Goal: Task Accomplishment & Management: Manage account settings

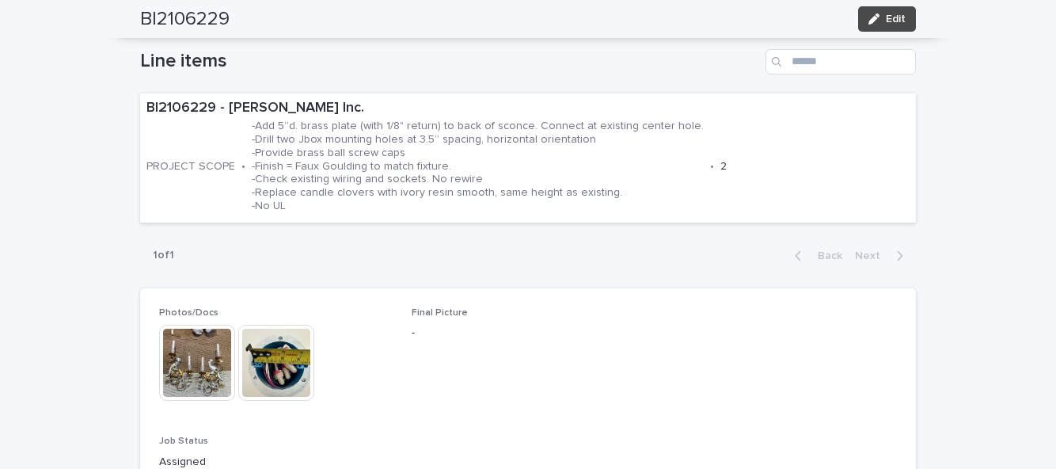
scroll to position [523, 0]
click at [895, 19] on span "Edit" at bounding box center [896, 18] width 20 height 11
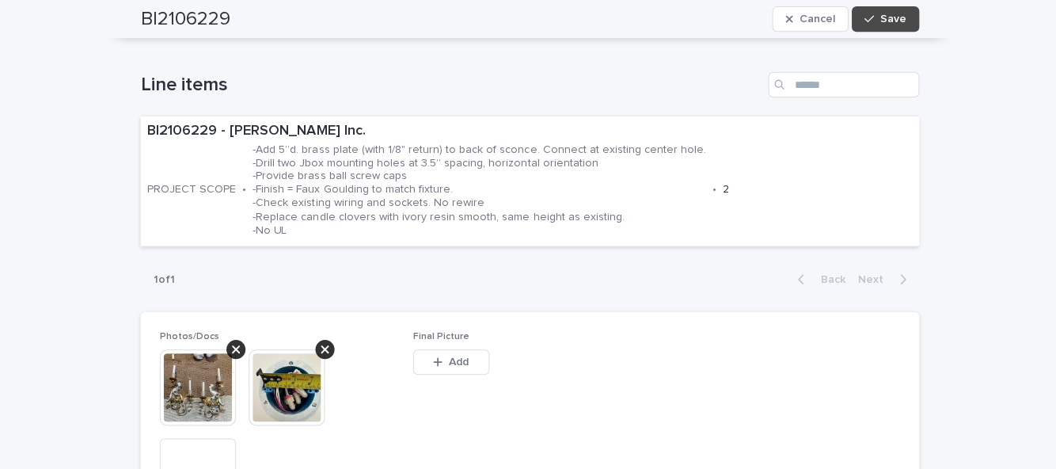
scroll to position [587, 0]
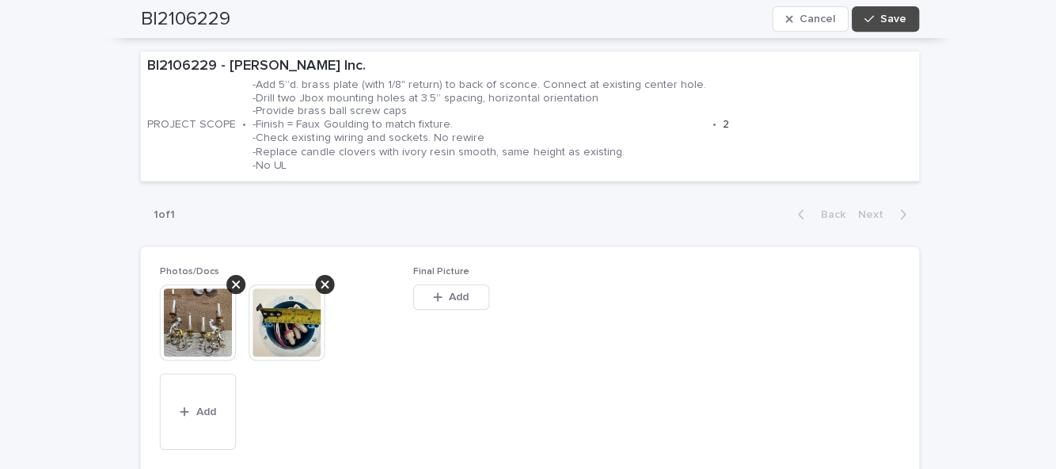
click at [466, 284] on button "Add" at bounding box center [450, 296] width 76 height 25
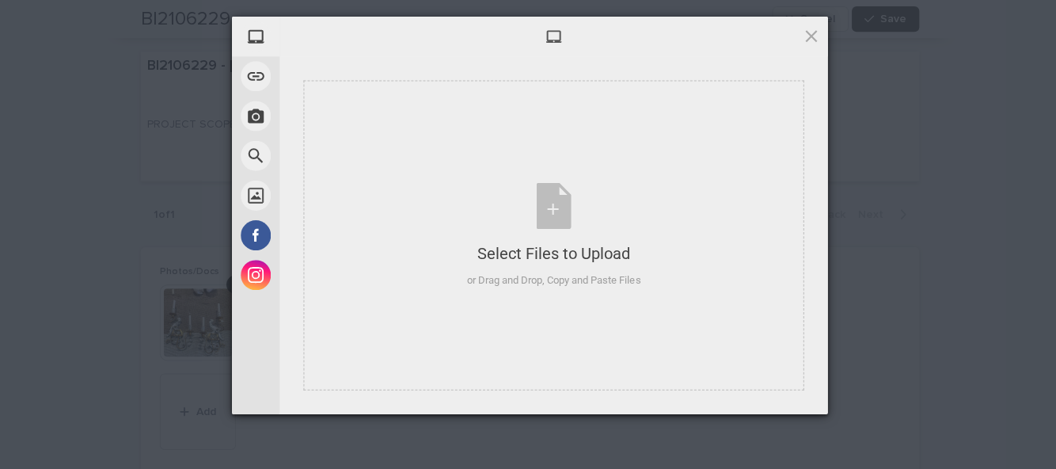
click at [553, 209] on div "Select Files to Upload or Drag and Drop, Copy and Paste Files" at bounding box center [552, 234] width 173 height 105
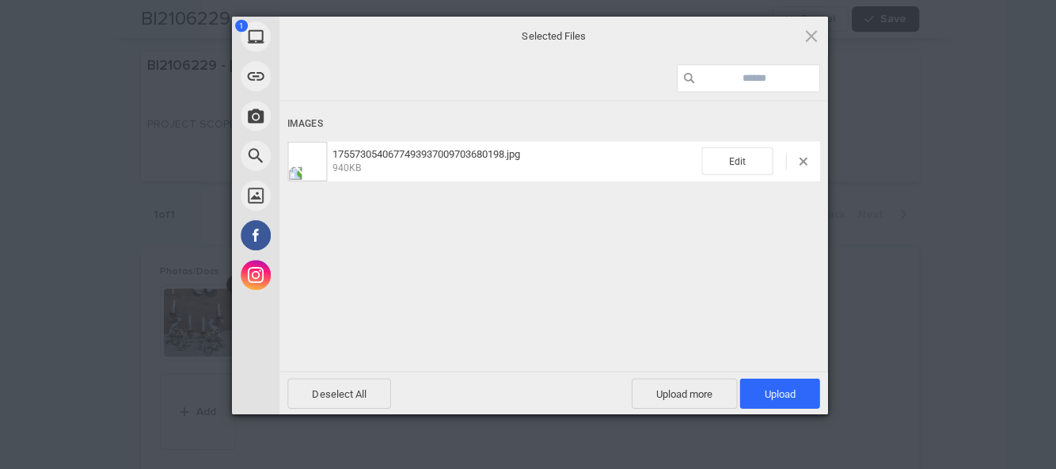
click at [684, 387] on span "Upload more" at bounding box center [682, 392] width 105 height 30
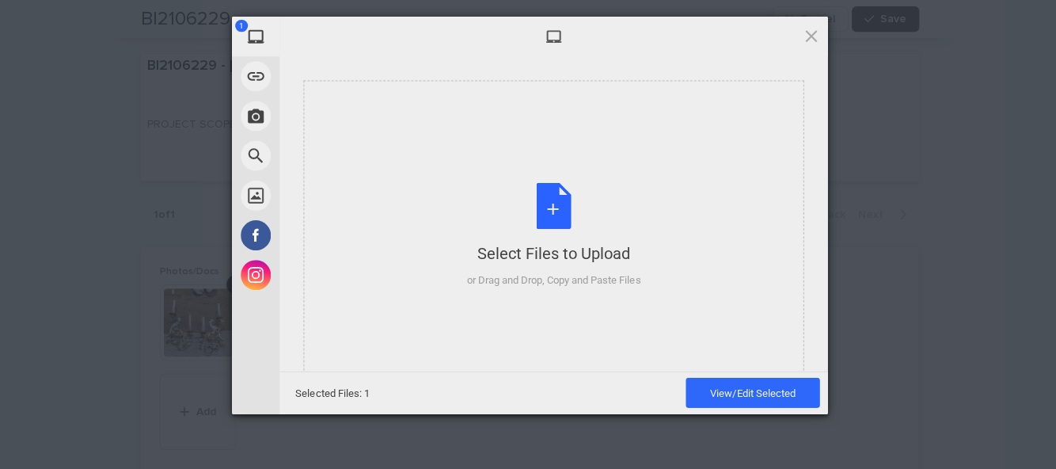
click at [541, 202] on div "Select Files to Upload or Drag and Drop, Copy and Paste Files" at bounding box center [552, 234] width 173 height 105
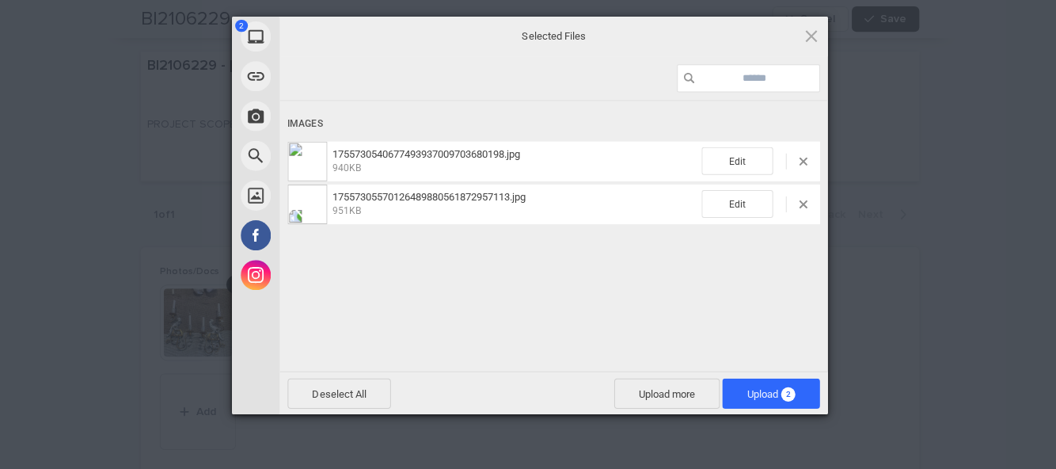
click at [1048, 311] on div "2 My Device Link (URL) Take Photo Web Search Unsplash Facebook Instagram Select…" at bounding box center [528, 234] width 1056 height 469
click at [675, 389] on span "Upload more" at bounding box center [664, 392] width 105 height 30
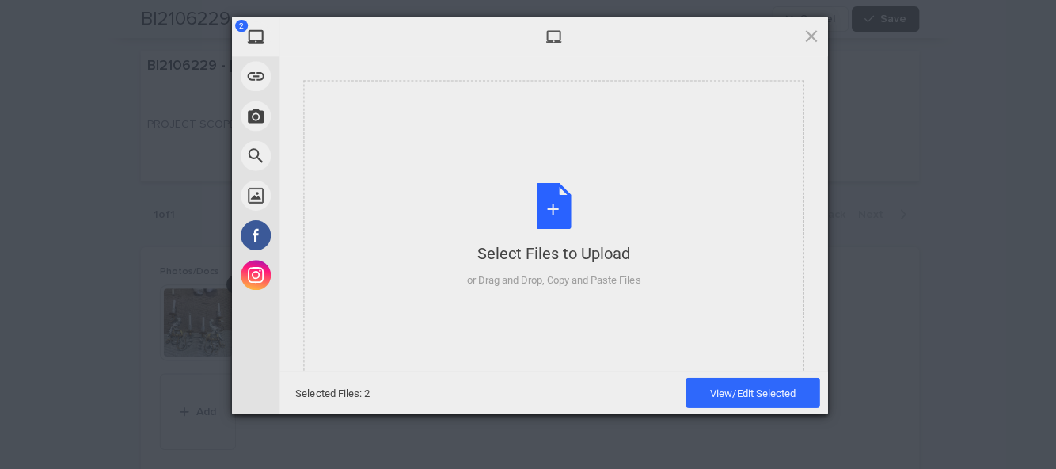
click at [550, 215] on div "Select Files to Upload or Drag and Drop, Copy and Paste Files" at bounding box center [552, 234] width 173 height 105
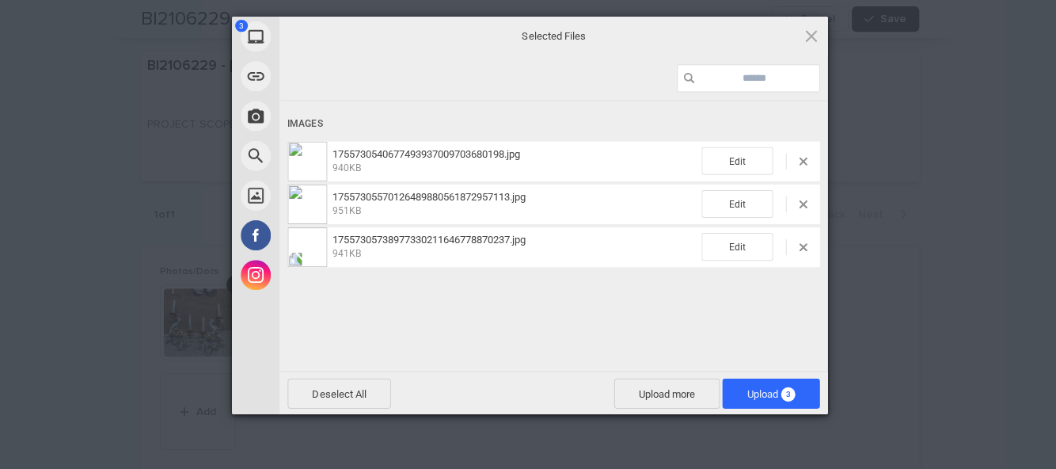
click at [782, 388] on span "3" at bounding box center [785, 393] width 14 height 14
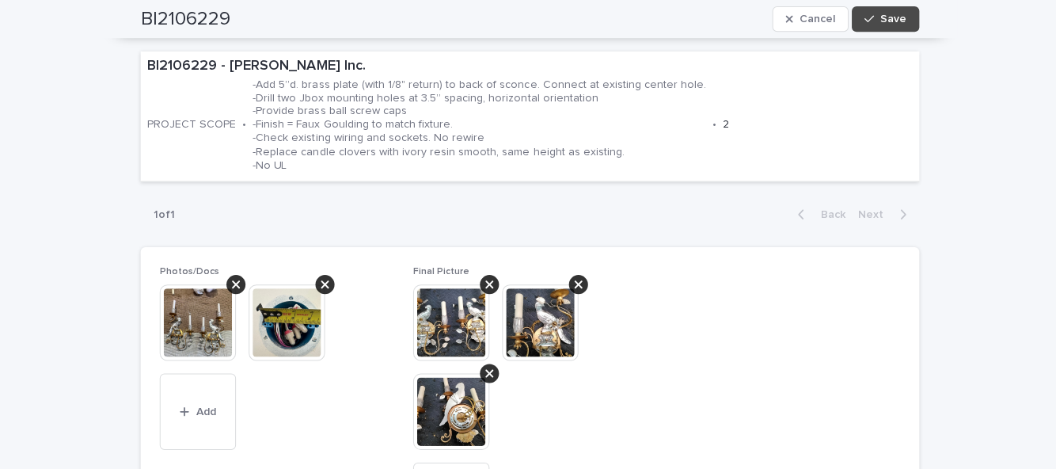
scroll to position [631, 0]
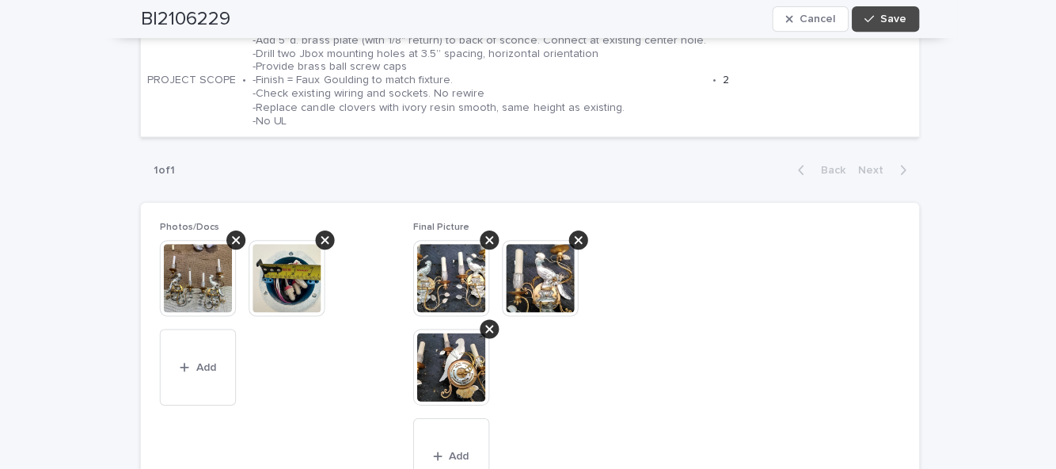
click at [894, 24] on span "Save" at bounding box center [890, 18] width 26 height 11
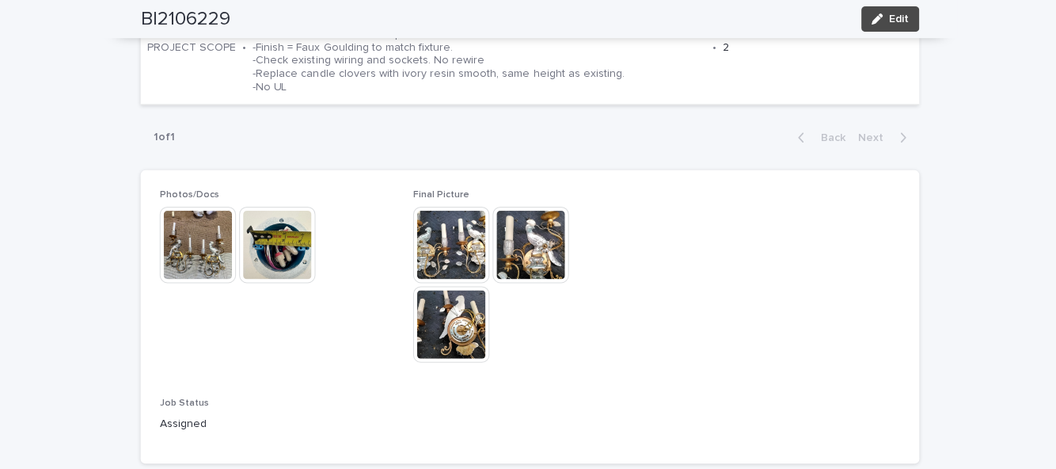
scroll to position [640, 0]
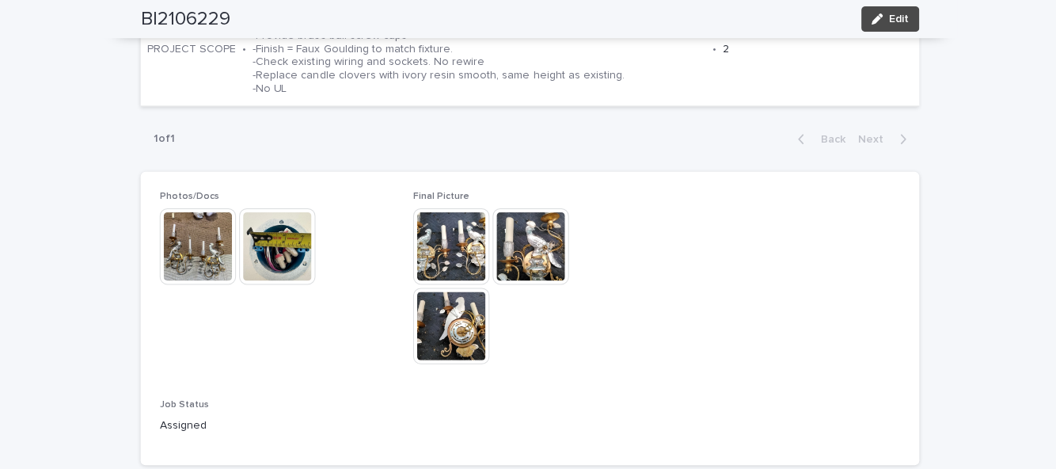
click at [909, 16] on button "Edit" at bounding box center [887, 18] width 58 height 25
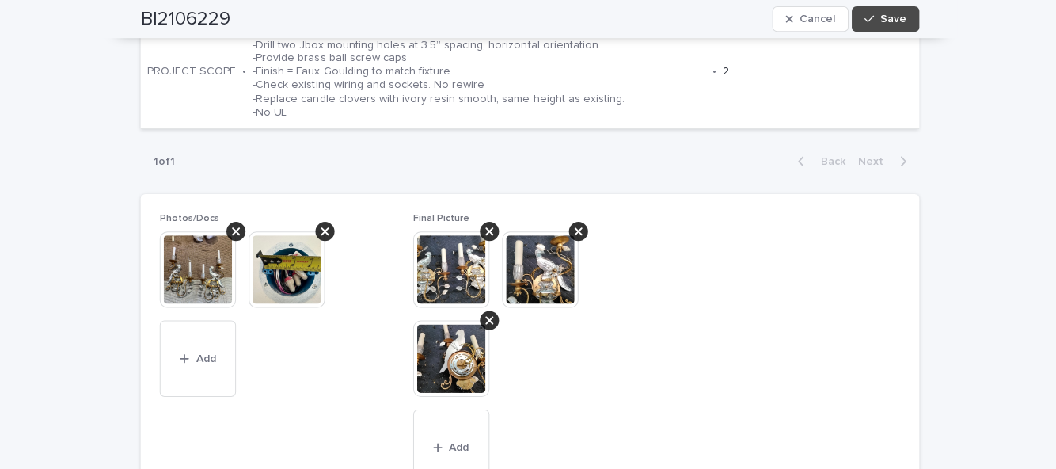
scroll to position [710, 0]
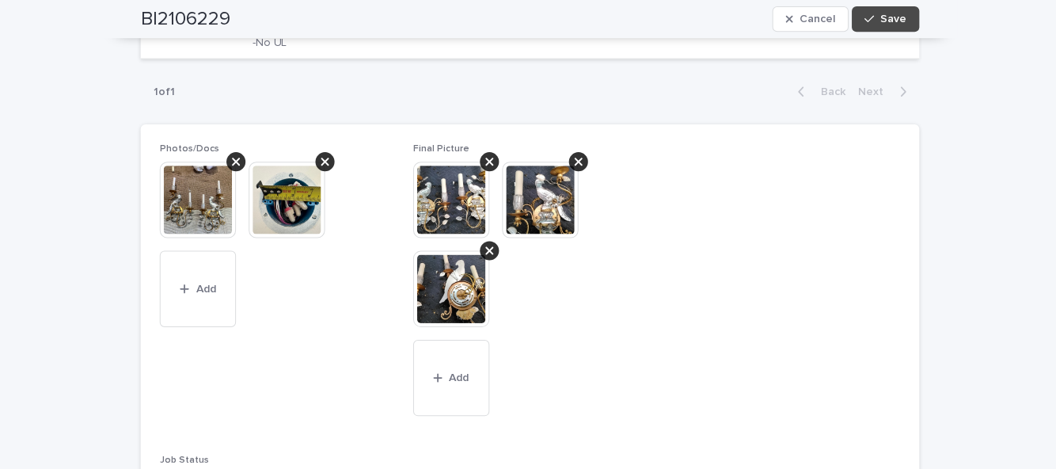
click at [465, 338] on button "Add" at bounding box center [450, 376] width 76 height 76
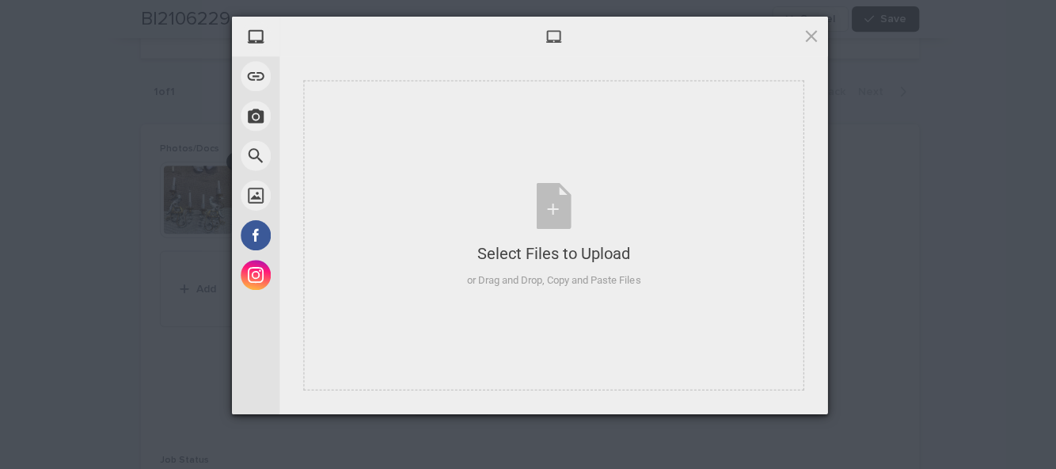
click at [564, 218] on div "Select Files to Upload or Drag and Drop, Copy and Paste Files" at bounding box center [552, 234] width 173 height 105
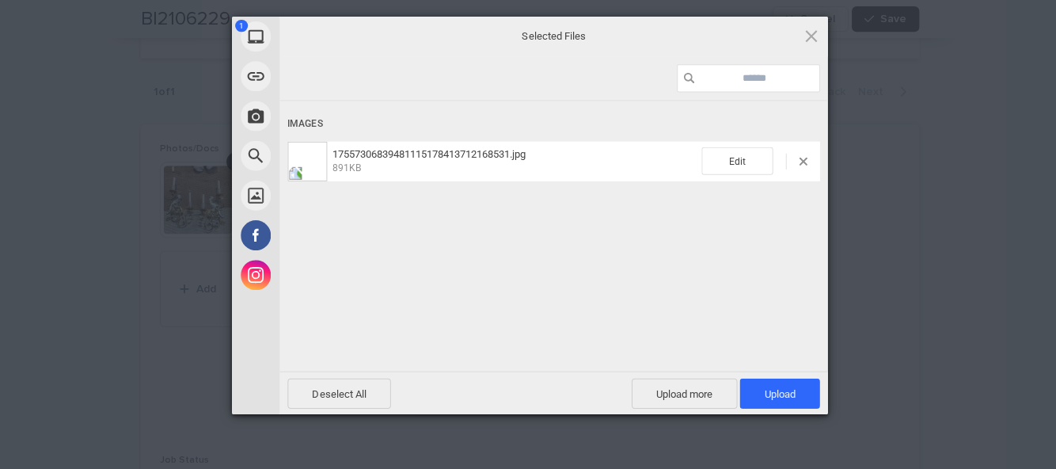
click at [790, 388] on span "Upload 1" at bounding box center [777, 392] width 31 height 12
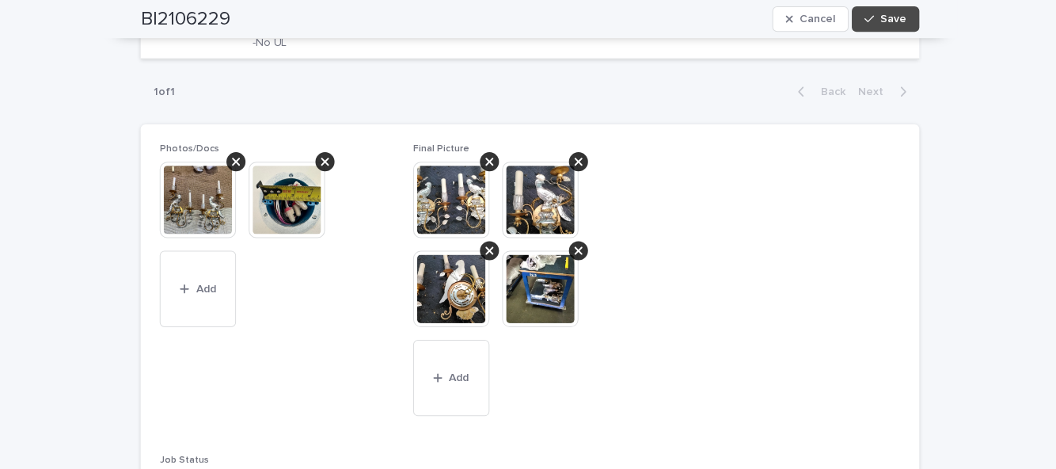
click at [889, 33] on div "BI2106229 Cancel Save" at bounding box center [528, 19] width 776 height 38
click at [896, 14] on span "Save" at bounding box center [890, 18] width 26 height 11
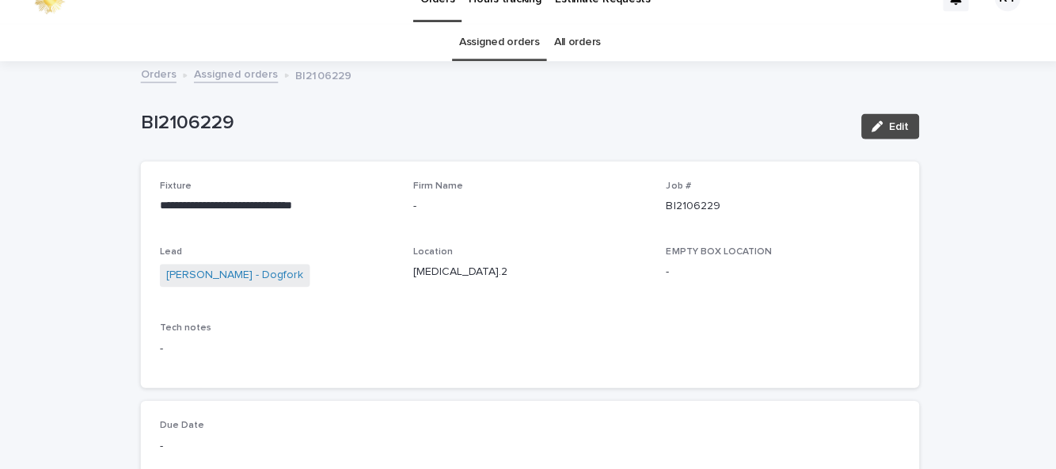
scroll to position [26, 0]
click at [900, 114] on button "Edit" at bounding box center [887, 126] width 58 height 25
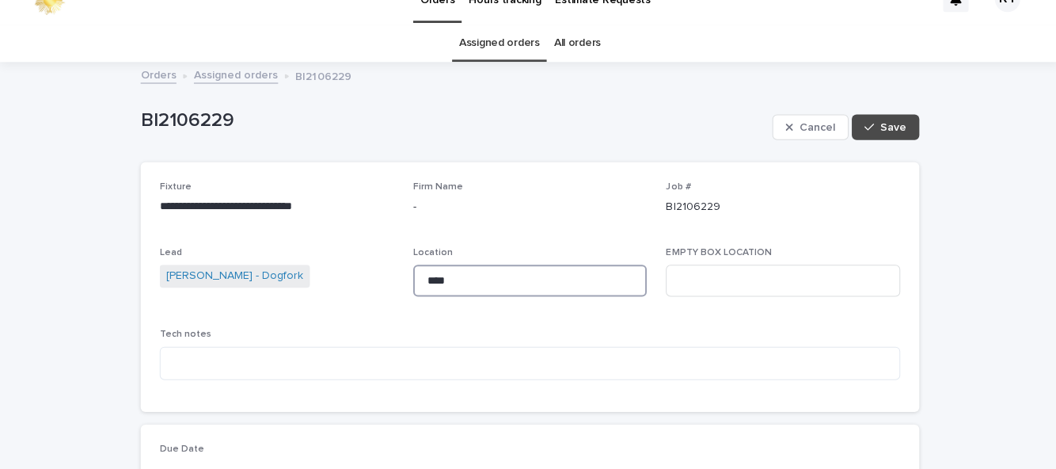
click at [491, 264] on input "****" at bounding box center [529, 280] width 234 height 32
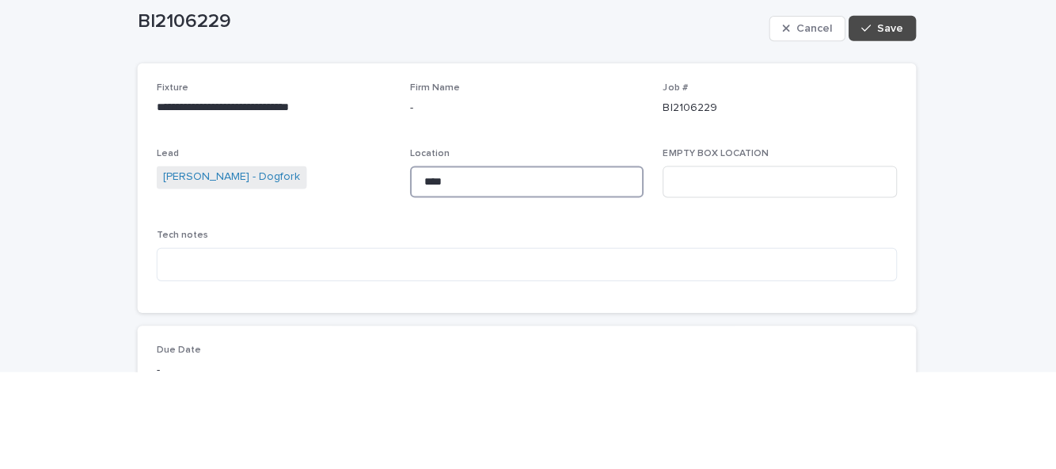
scroll to position [0, 0]
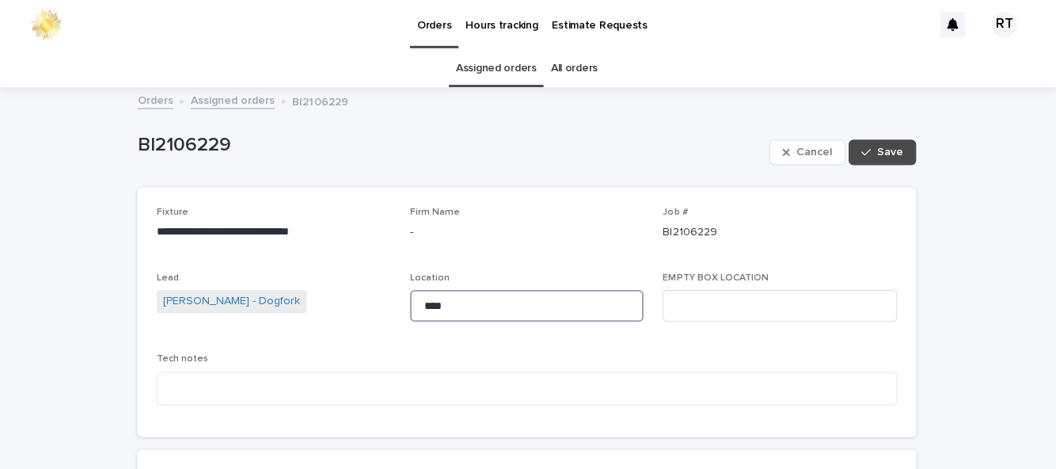
type input "****"
click at [898, 140] on button "Save" at bounding box center [882, 152] width 67 height 25
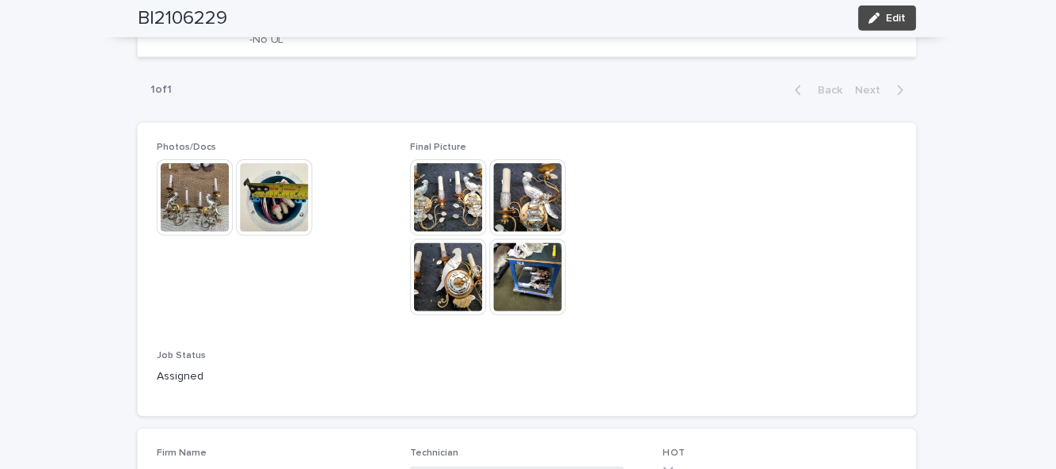
scroll to position [822, 0]
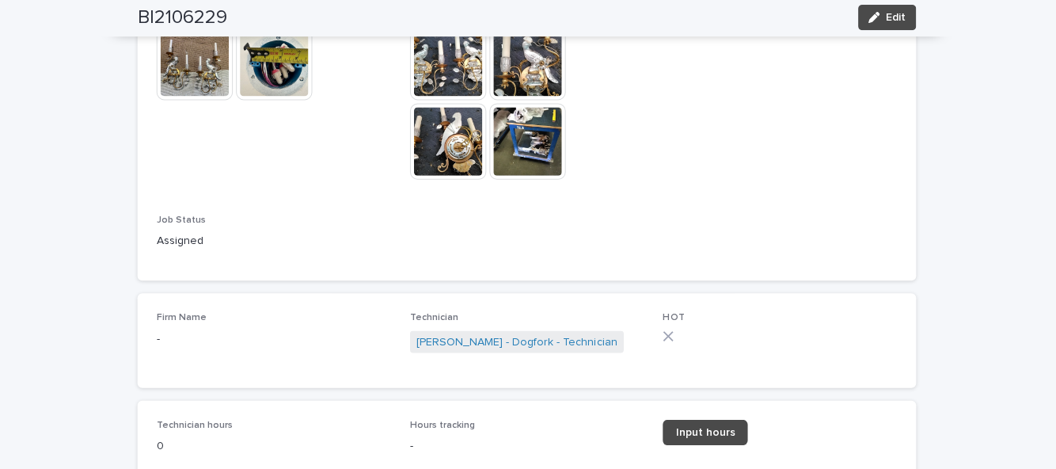
click at [733, 420] on link "Input hours" at bounding box center [706, 432] width 85 height 25
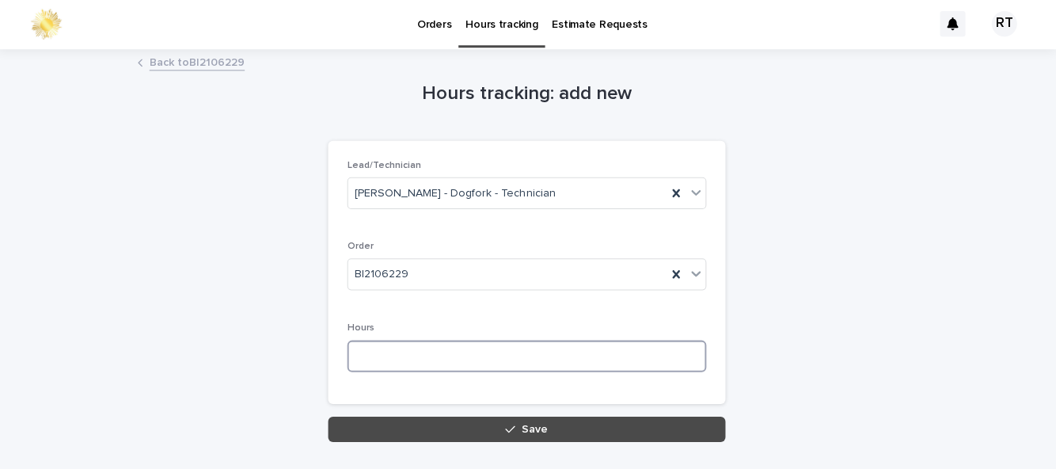
click at [379, 341] on input at bounding box center [528, 357] width 358 height 32
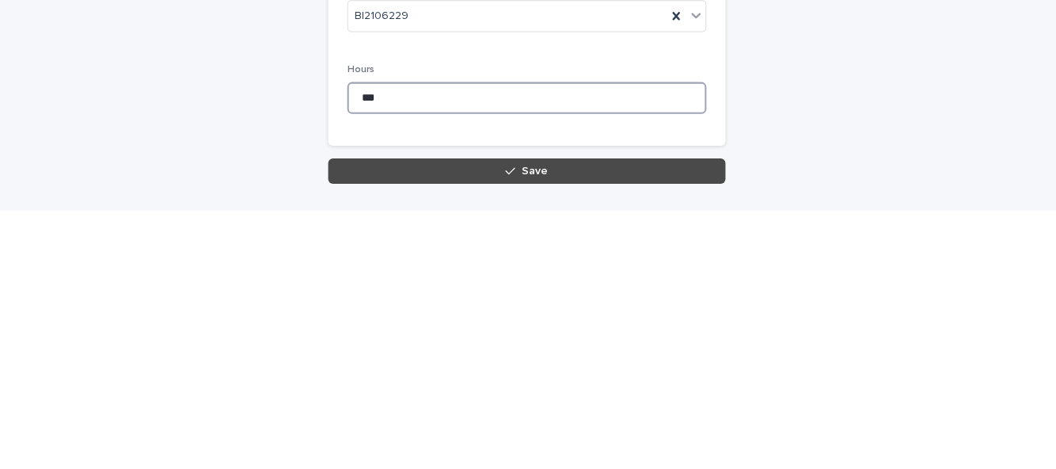
type input "***"
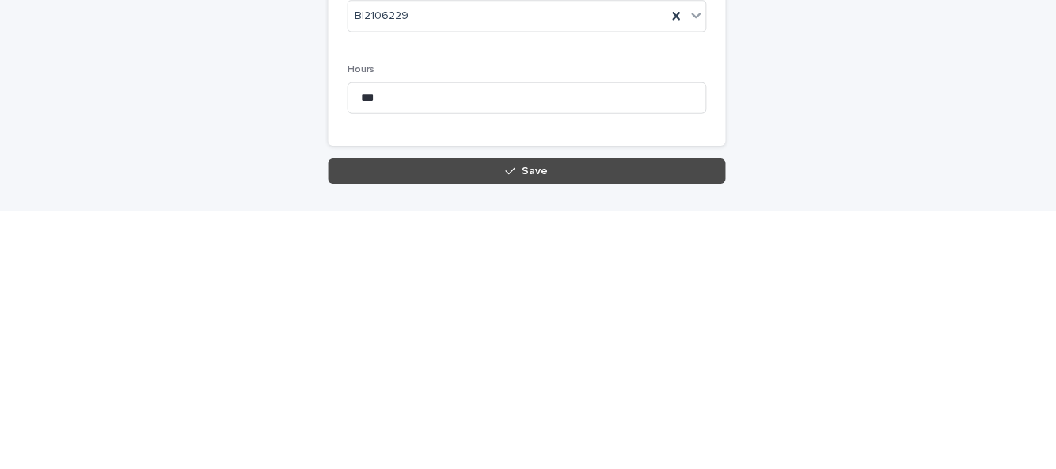
click at [561, 326] on div "Loading... Saving… Lead/Technician Ronald Orellana - Dogfork - Technician Order…" at bounding box center [528, 279] width 396 height 275
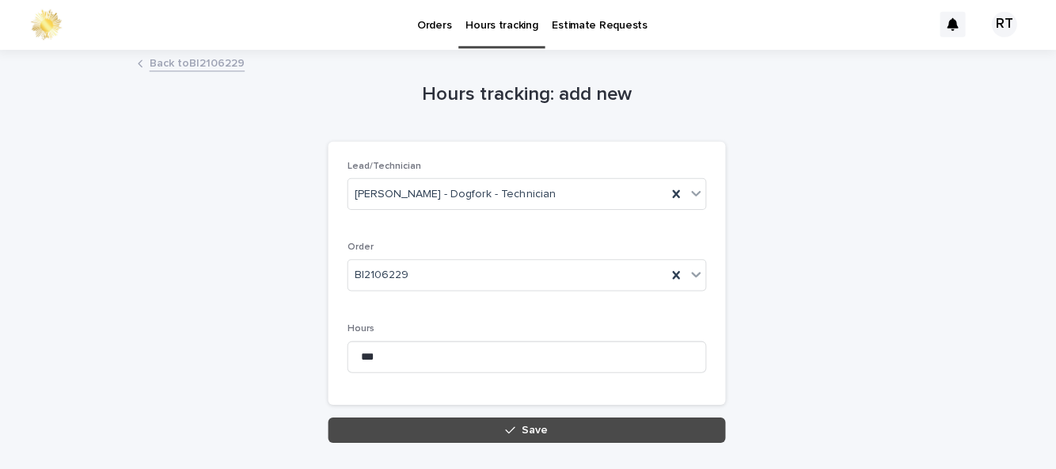
click at [570, 417] on button "Save" at bounding box center [528, 429] width 396 height 25
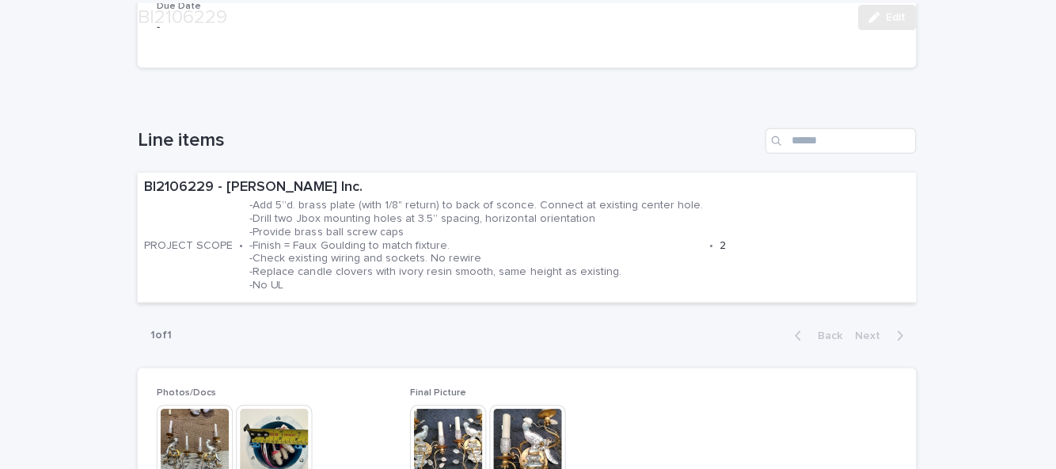
scroll to position [832, 0]
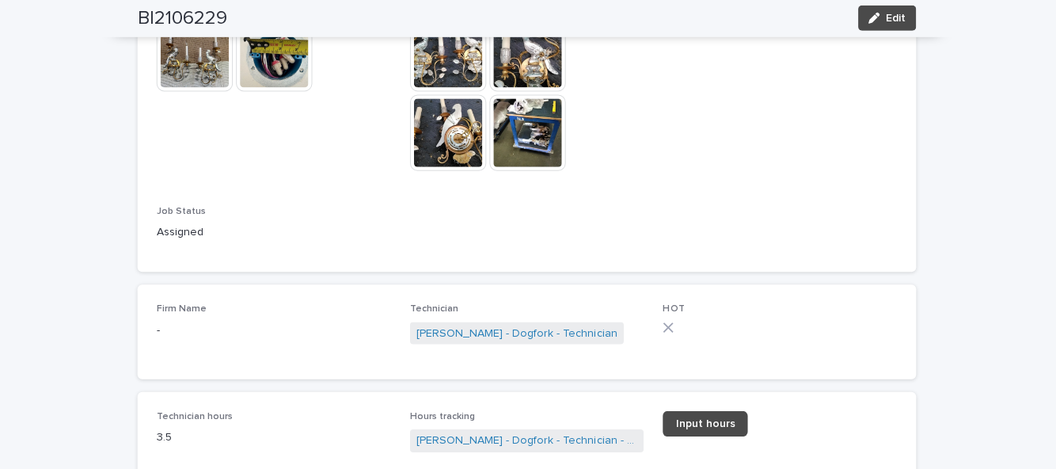
click at [896, 22] on span "Edit" at bounding box center [896, 18] width 20 height 11
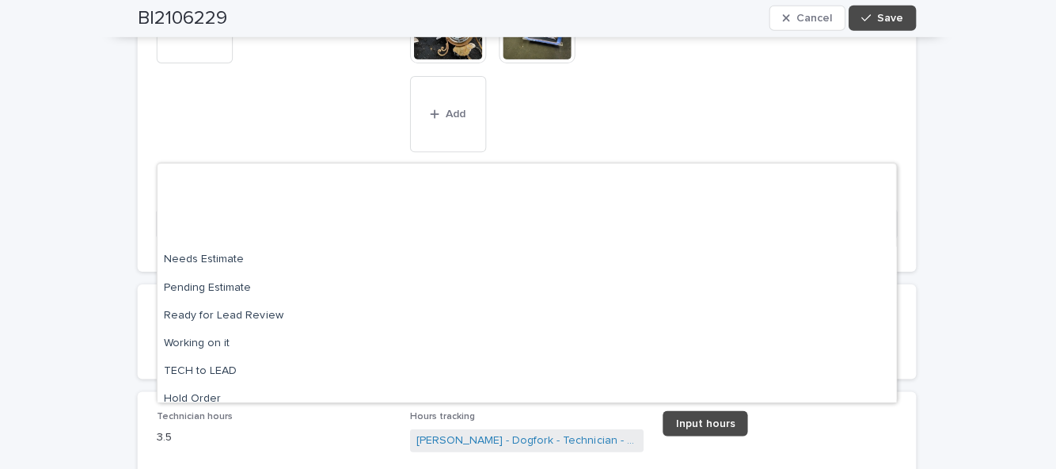
scroll to position [150, 0]
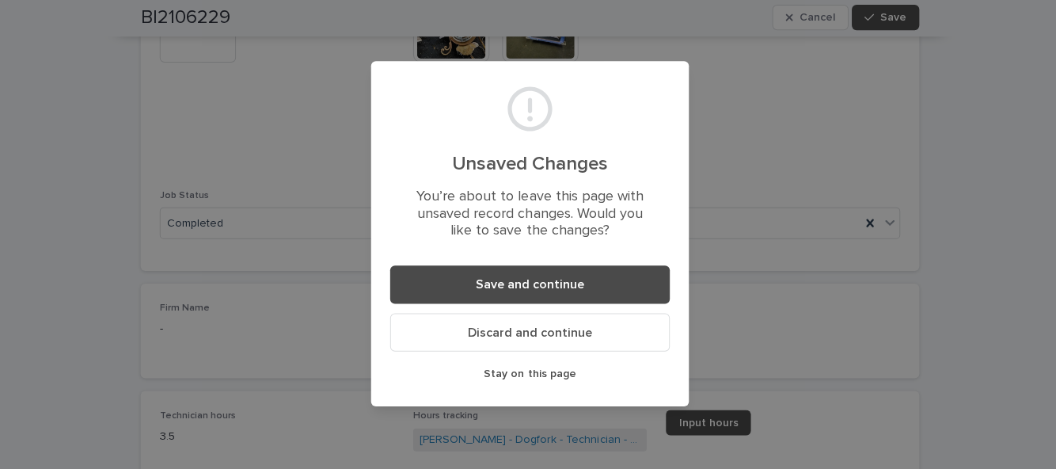
click at [613, 304] on button "Save and continue" at bounding box center [528, 285] width 279 height 38
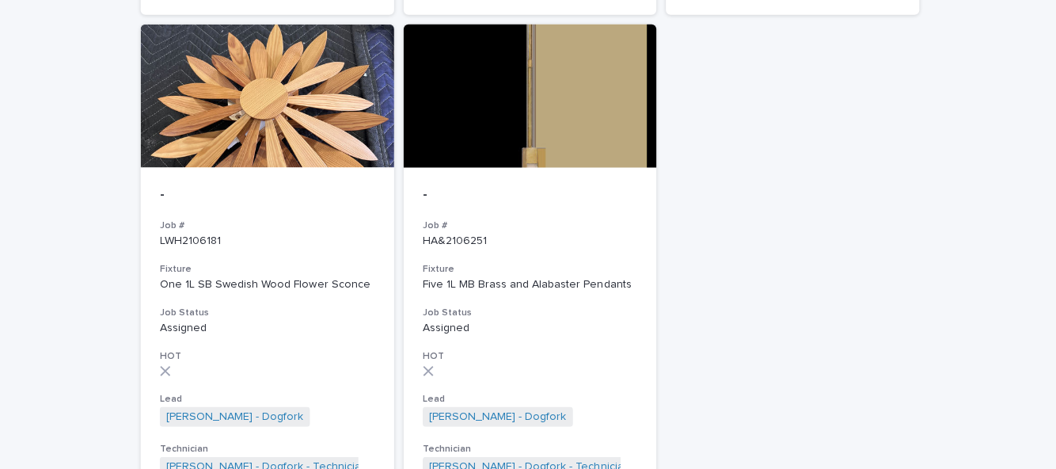
scroll to position [1202, 0]
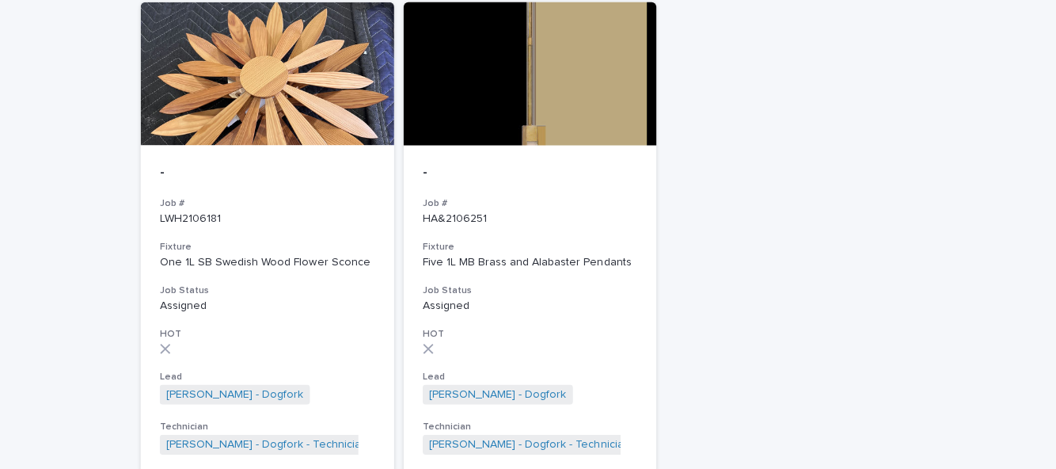
click at [526, 254] on div "- Job # HA&2106251 Fixture Five 1L MB Brass and Alabaster Pendants Job Status A…" at bounding box center [528, 308] width 253 height 327
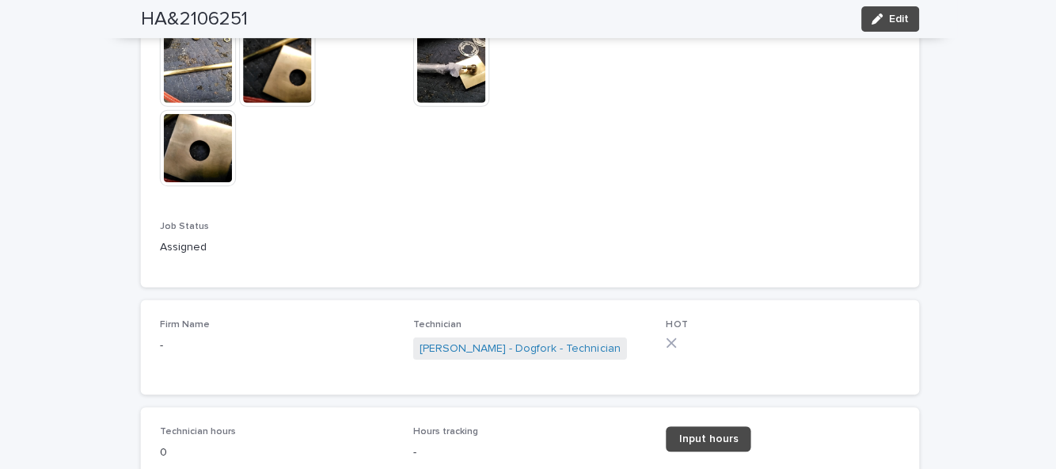
scroll to position [901, 0]
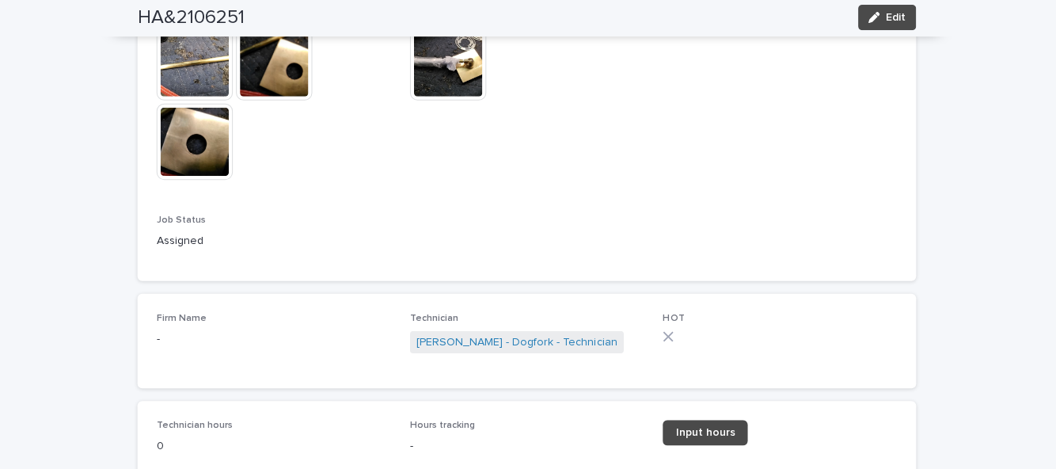
click at [711, 436] on span "Input hours" at bounding box center [705, 432] width 59 height 11
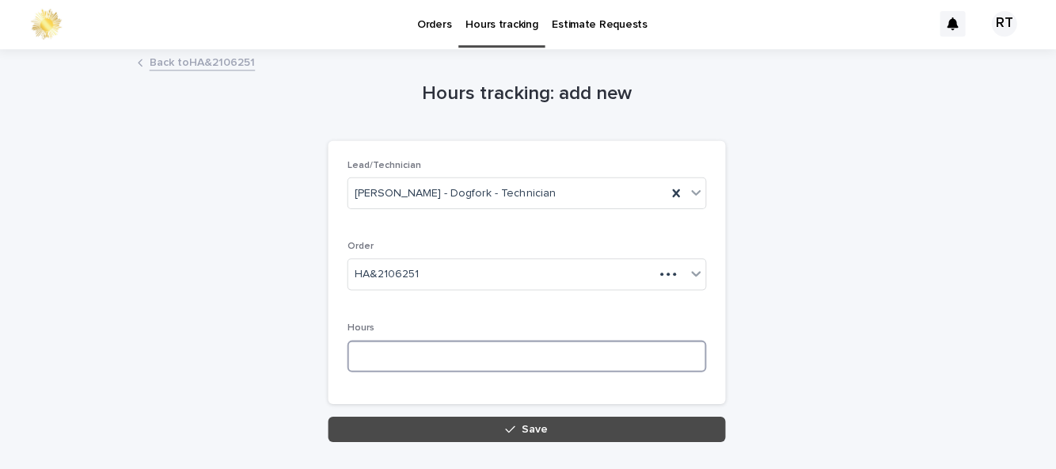
click at [431, 356] on input at bounding box center [528, 357] width 358 height 32
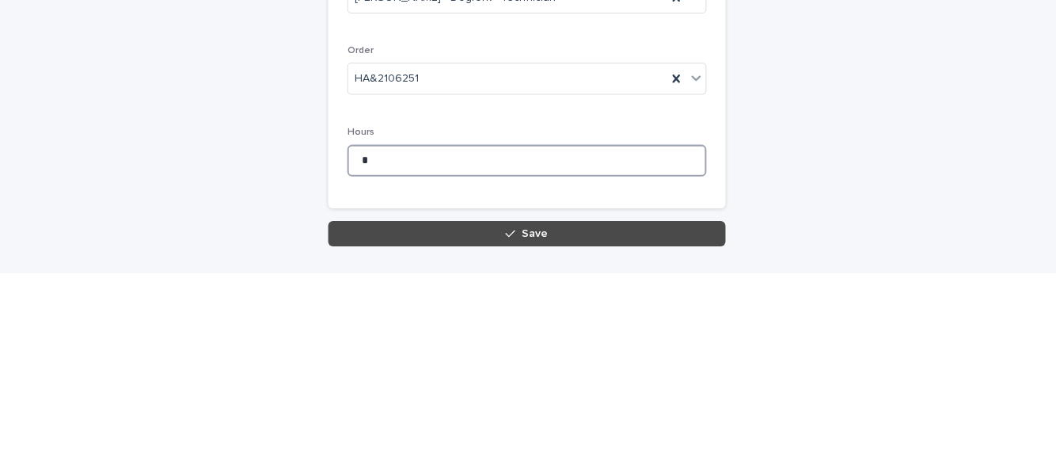
type input "*"
click at [514, 424] on icon "button" at bounding box center [512, 429] width 10 height 11
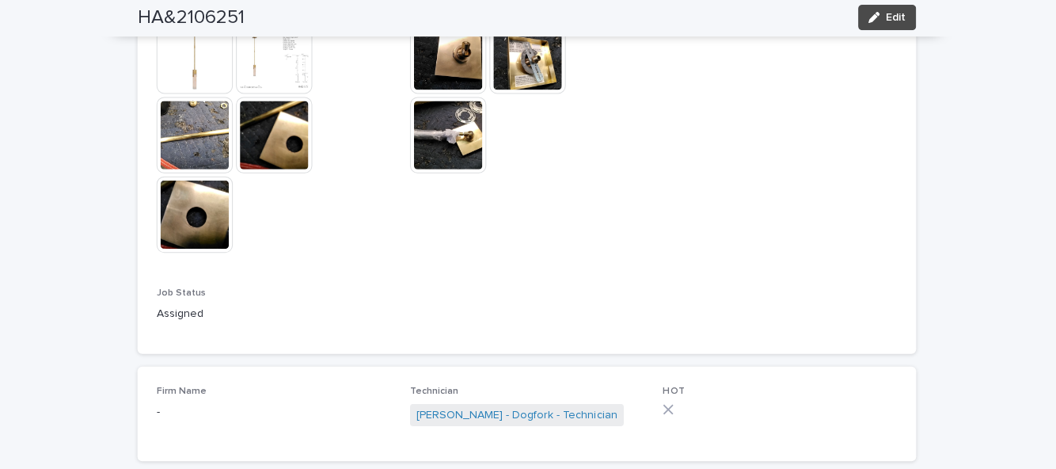
scroll to position [911, 0]
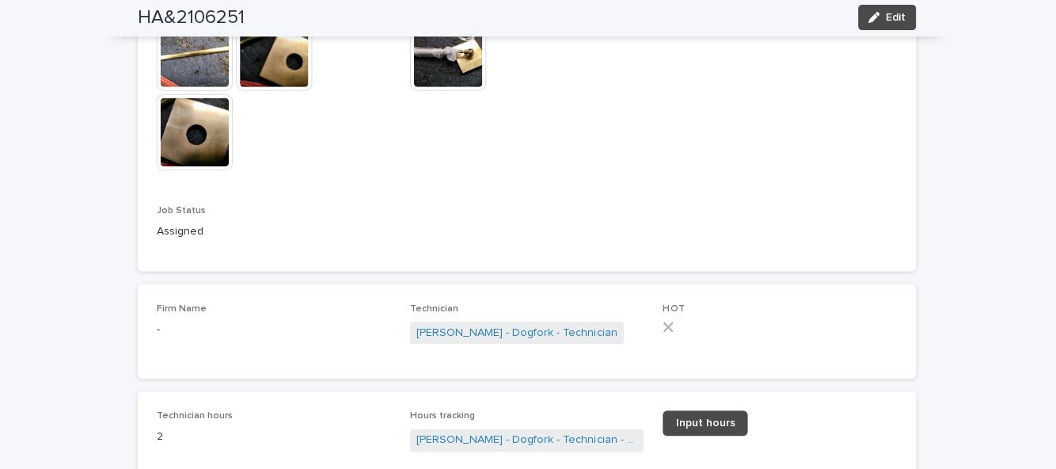
click at [903, 24] on span "Edit" at bounding box center [896, 18] width 20 height 11
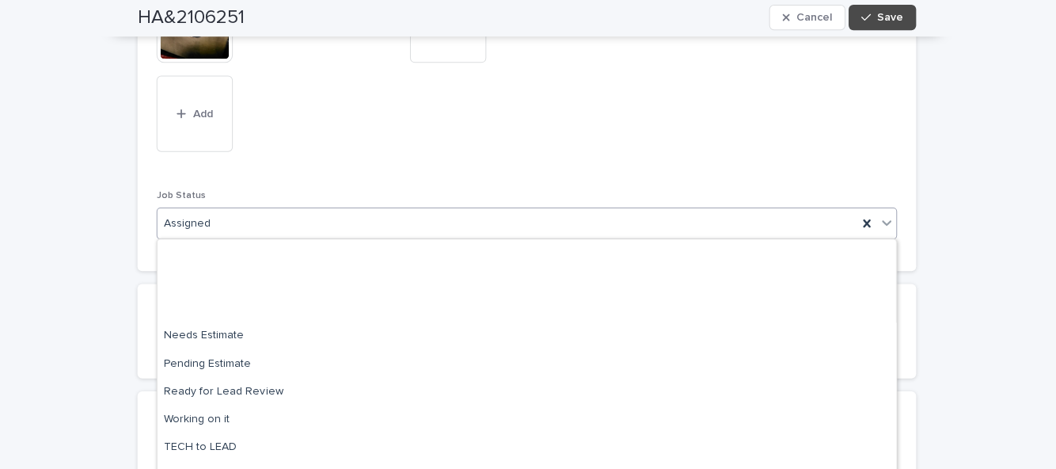
scroll to position [150, 0]
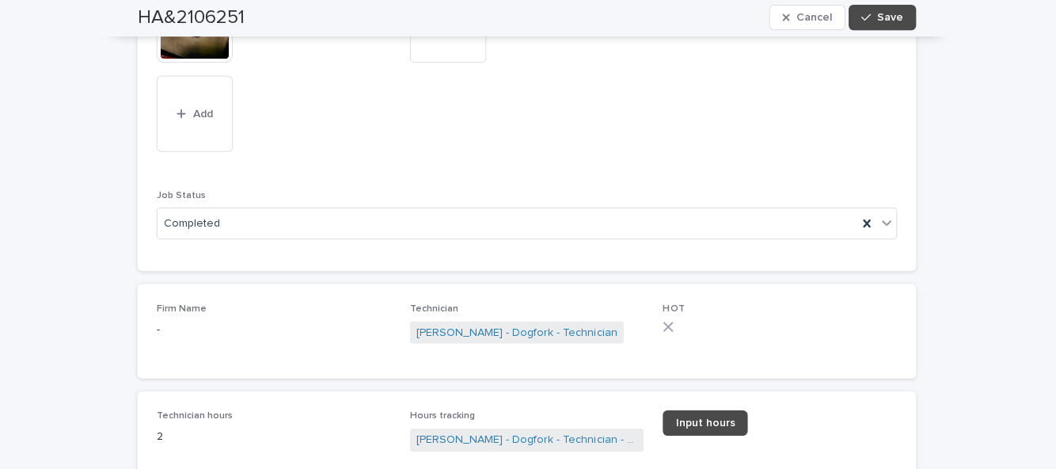
click at [911, 25] on button "Save" at bounding box center [882, 18] width 67 height 25
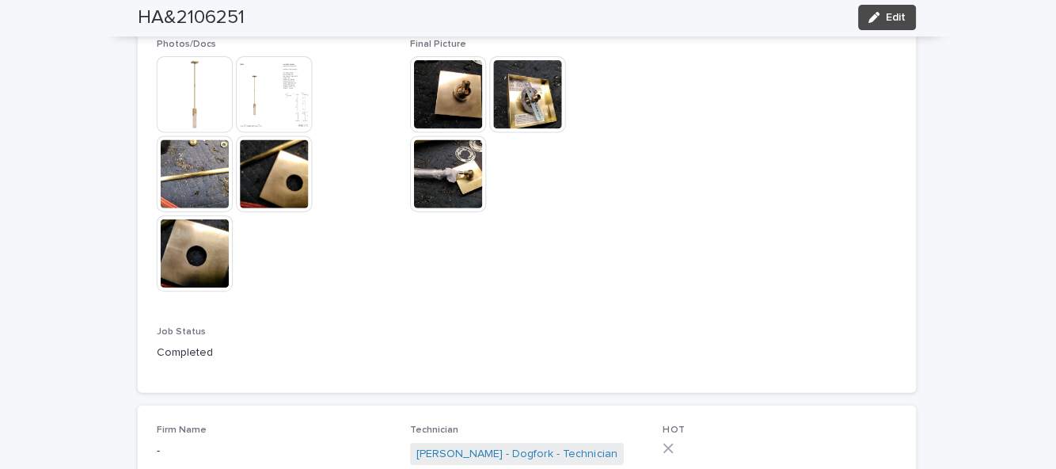
scroll to position [911, 0]
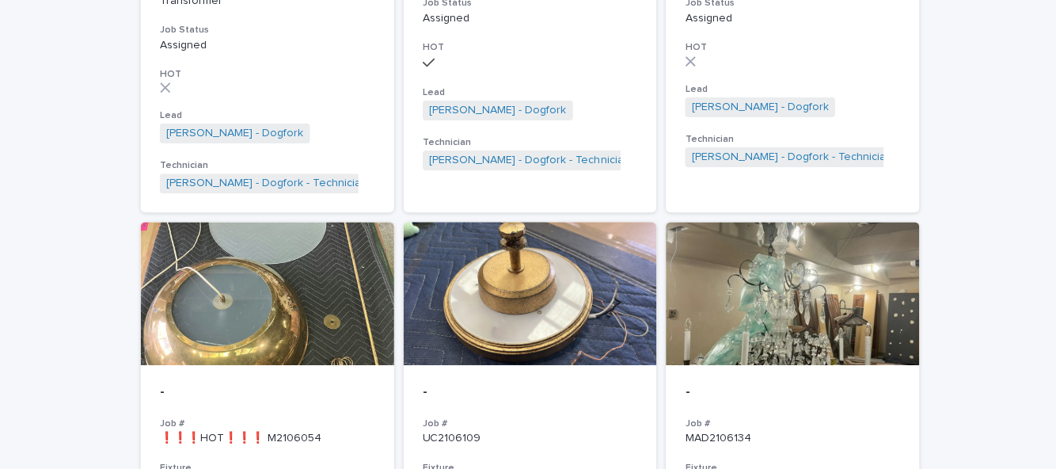
scroll to position [489, 0]
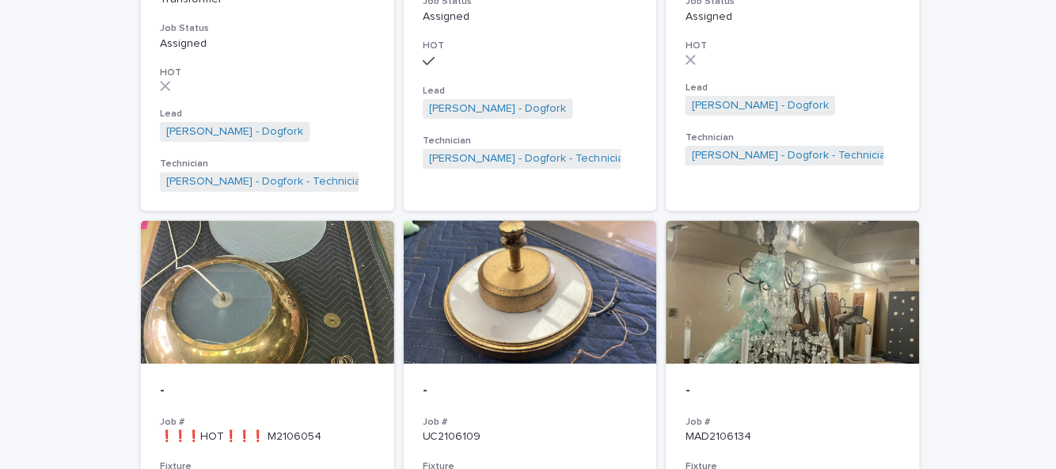
click at [1022, 377] on div "Loading... Saving… Loading... Saving… Orders in the workshop Firm Name Job # Fi…" at bounding box center [528, 451] width 1056 height 1703
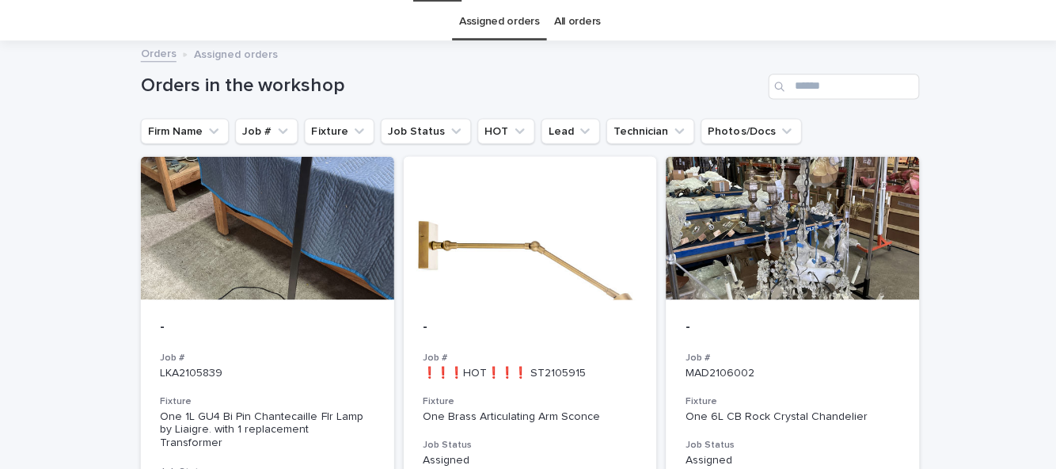
scroll to position [0, 0]
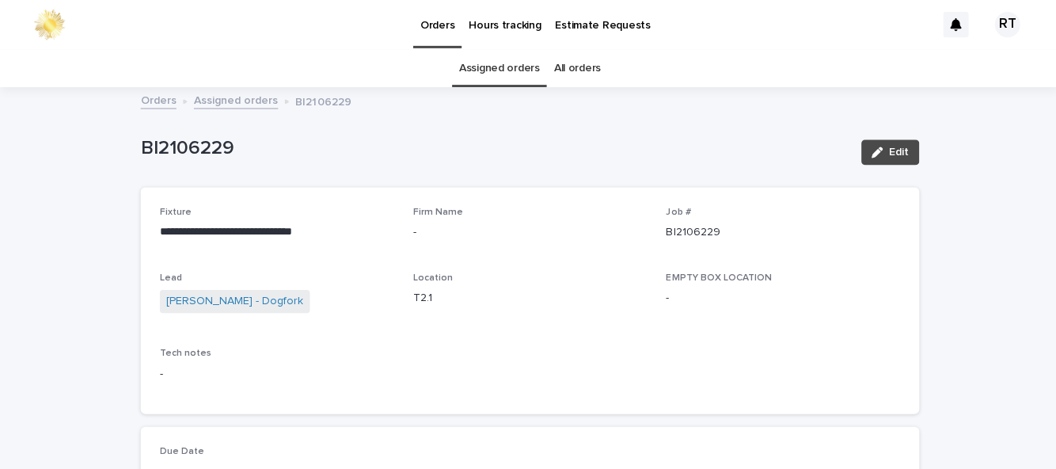
click at [496, 72] on link "Assigned orders" at bounding box center [498, 69] width 80 height 37
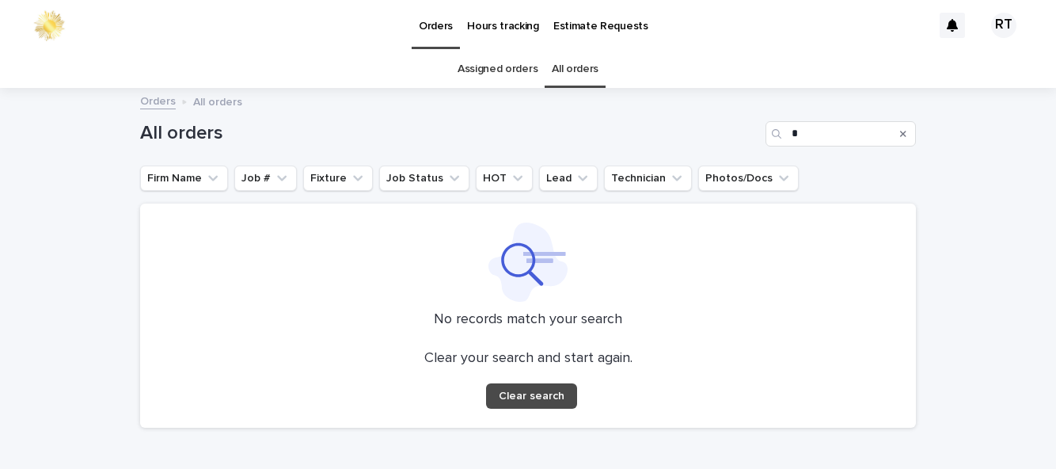
click at [501, 67] on link "Assigned orders" at bounding box center [498, 69] width 80 height 37
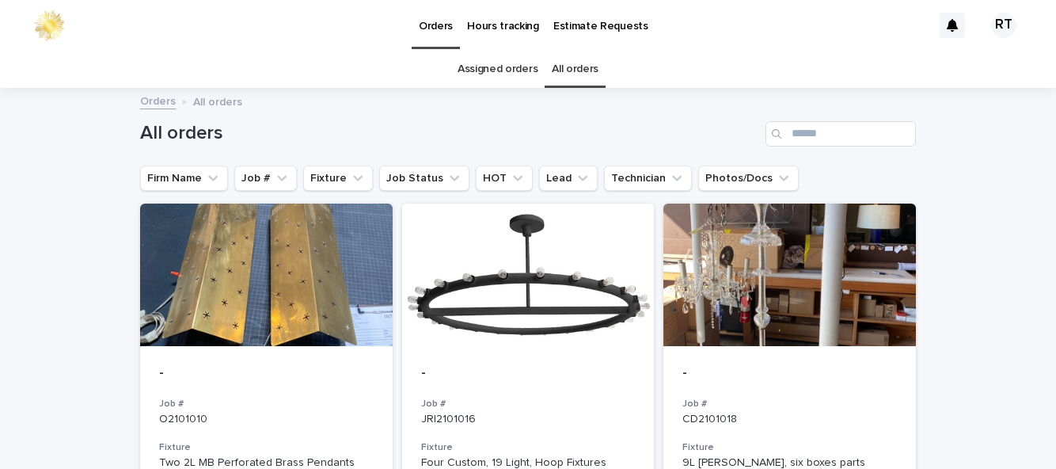
click at [497, 67] on link "Assigned orders" at bounding box center [498, 69] width 80 height 37
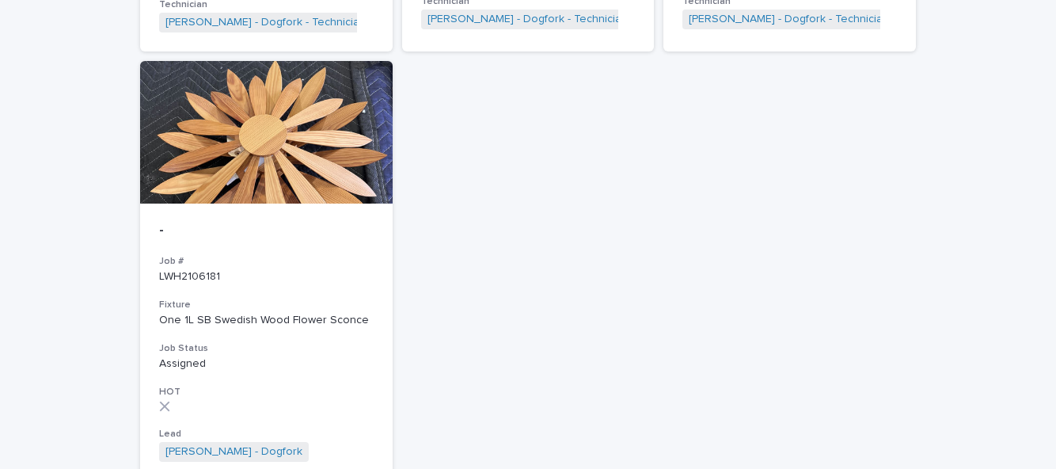
scroll to position [1202, 0]
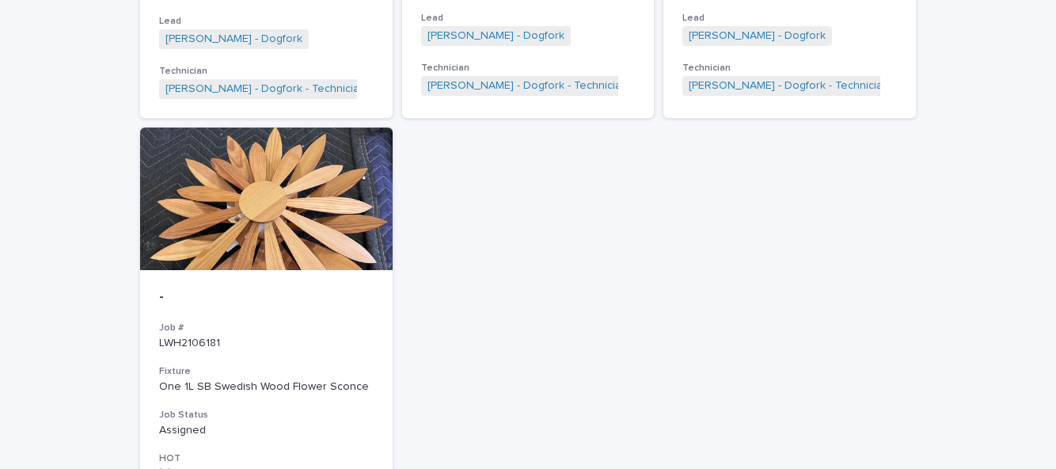
scroll to position [1202, 0]
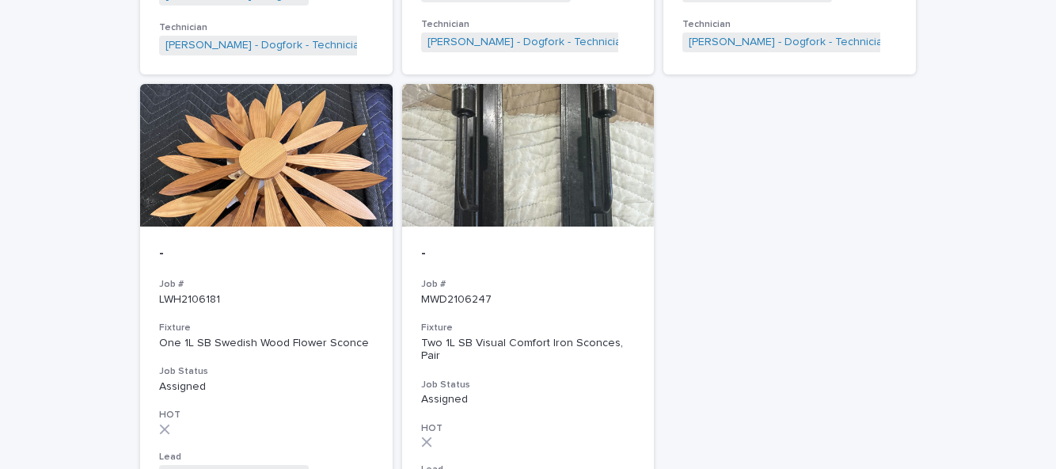
scroll to position [1112, 0]
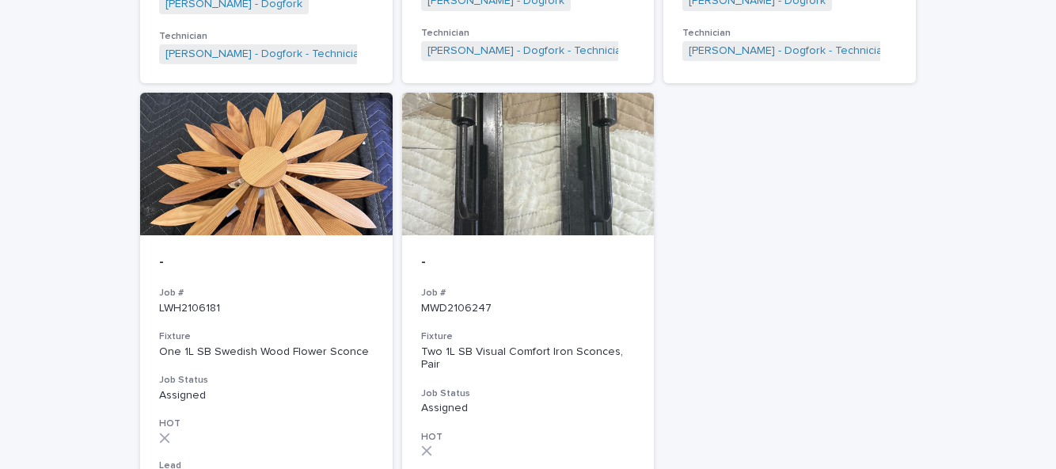
click at [477, 235] on div "- Job # MWD2106247 Fixture Two 1L SB Visual Comfort Iron Sconces, Pair Job Stat…" at bounding box center [528, 405] width 253 height 341
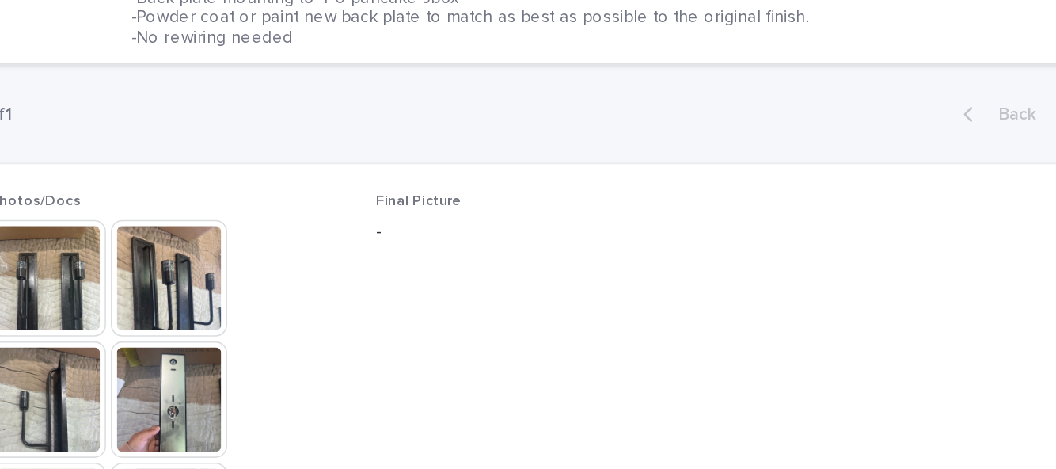
scroll to position [554, 0]
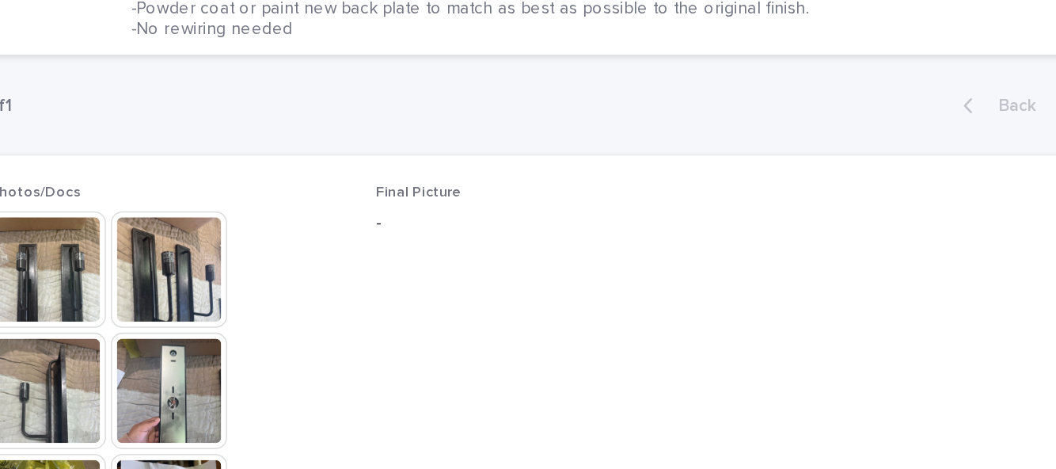
click at [260, 280] on img at bounding box center [276, 318] width 76 height 76
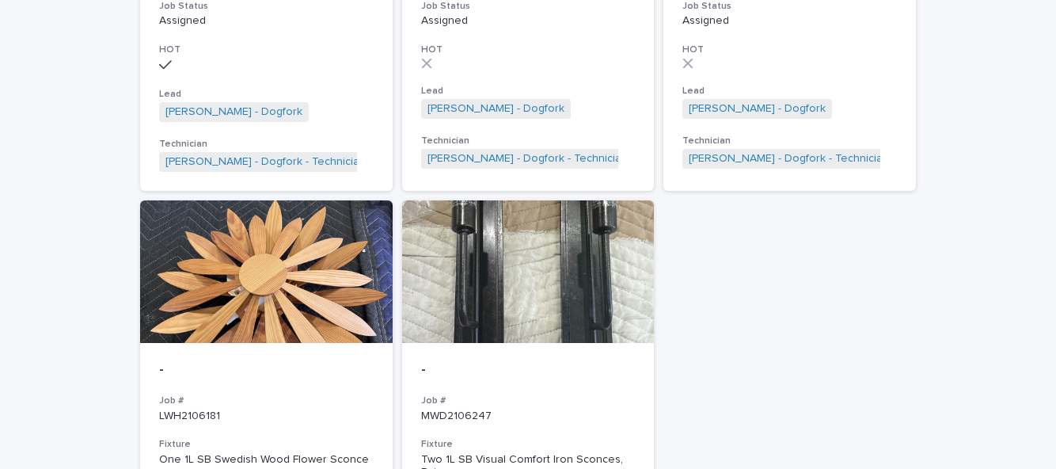
scroll to position [1008, 0]
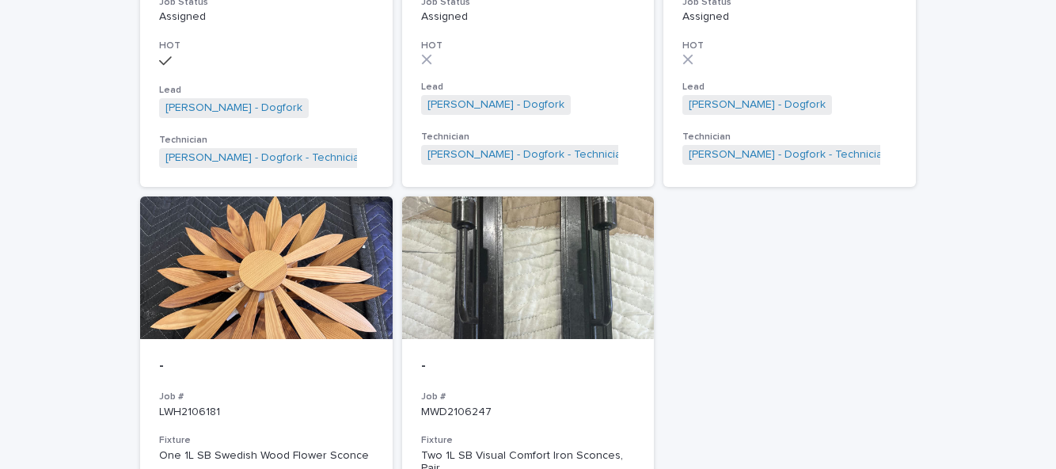
click at [517, 449] on div "Two 1L SB Visual Comfort Iron Sconces, Pair" at bounding box center [528, 462] width 215 height 27
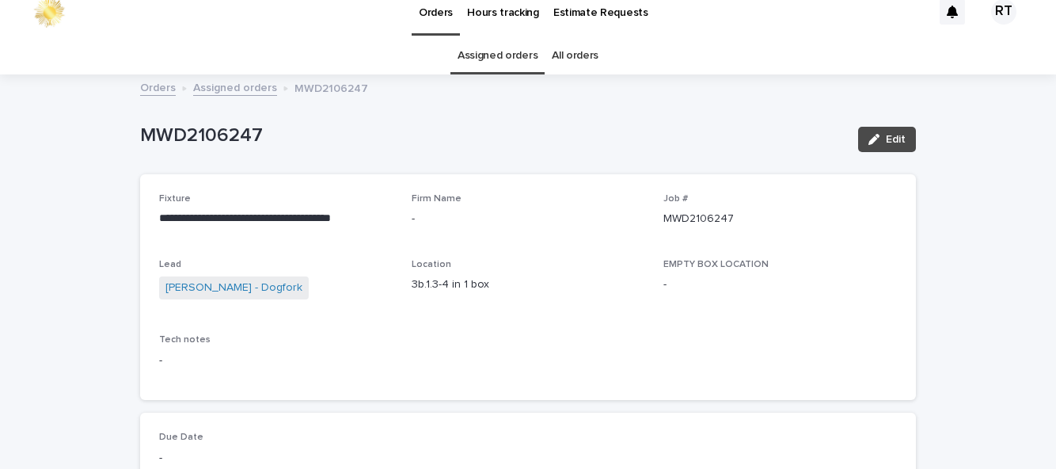
scroll to position [16, 0]
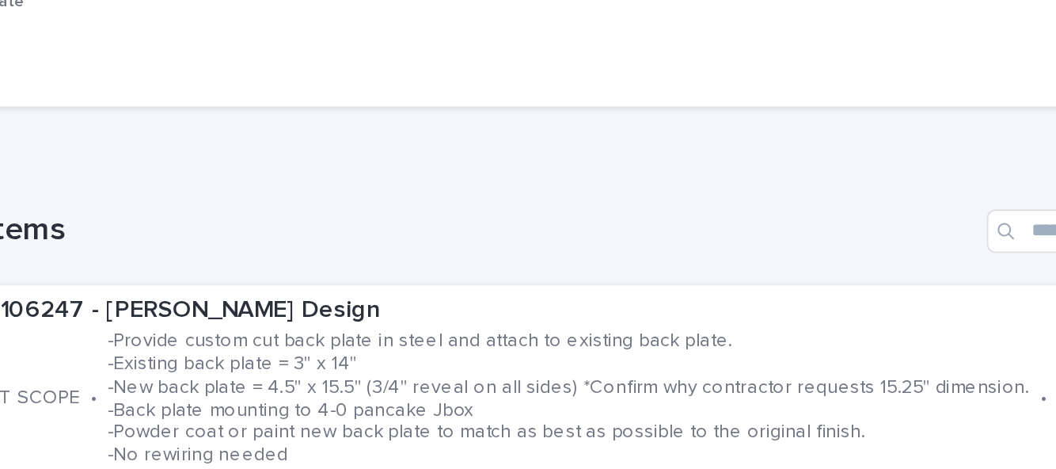
scroll to position [322, 0]
